Goal: Share content

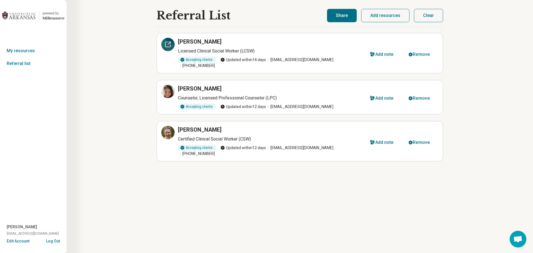
click at [171, 46] on div at bounding box center [167, 44] width 13 height 13
click at [171, 88] on icon at bounding box center [168, 91] width 7 height 7
click at [161, 126] on div at bounding box center [167, 132] width 13 height 13
click at [354, 16] on button "Share" at bounding box center [342, 15] width 30 height 13
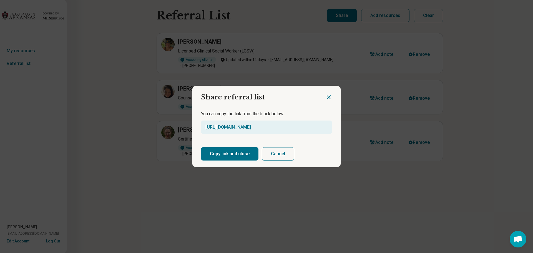
click at [245, 155] on button "Copy link and close" at bounding box center [230, 153] width 58 height 13
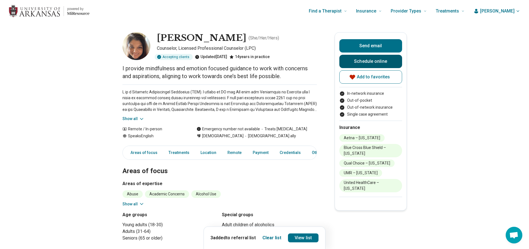
click at [392, 64] on link "Schedule online" at bounding box center [371, 61] width 63 height 13
